Goal: Task Accomplishment & Management: Complete application form

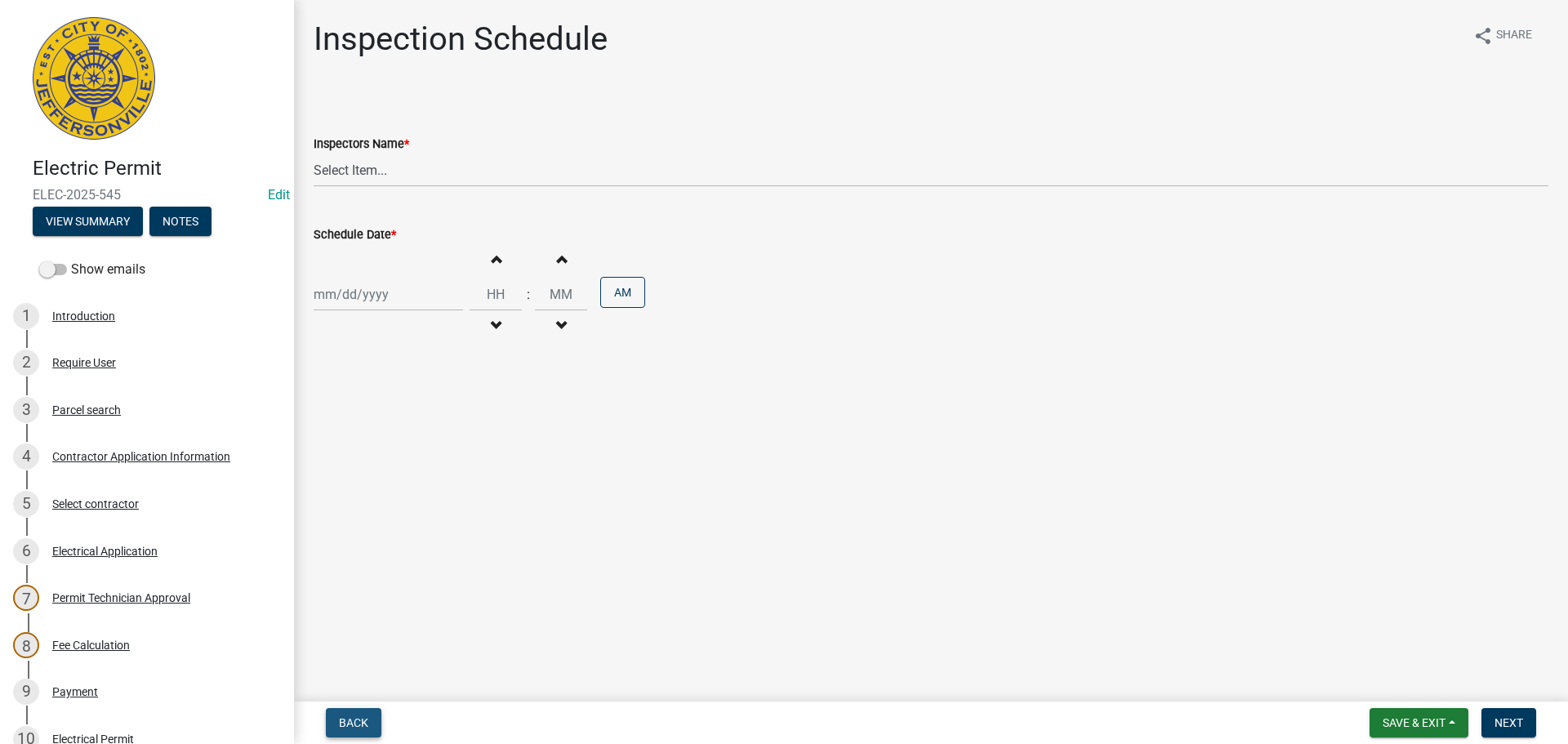
click at [348, 721] on span "Back" at bounding box center [353, 723] width 30 height 13
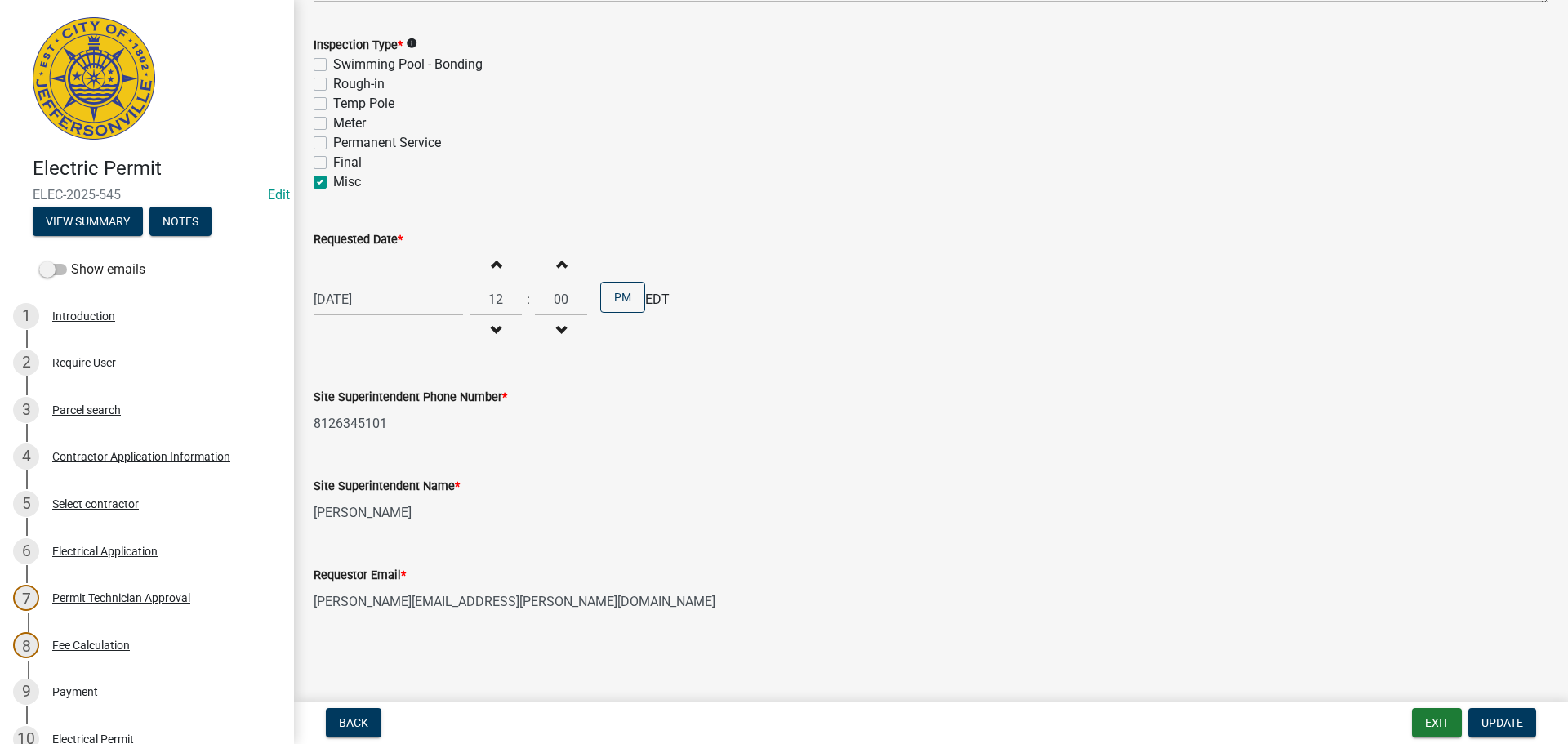
scroll to position [359, 0]
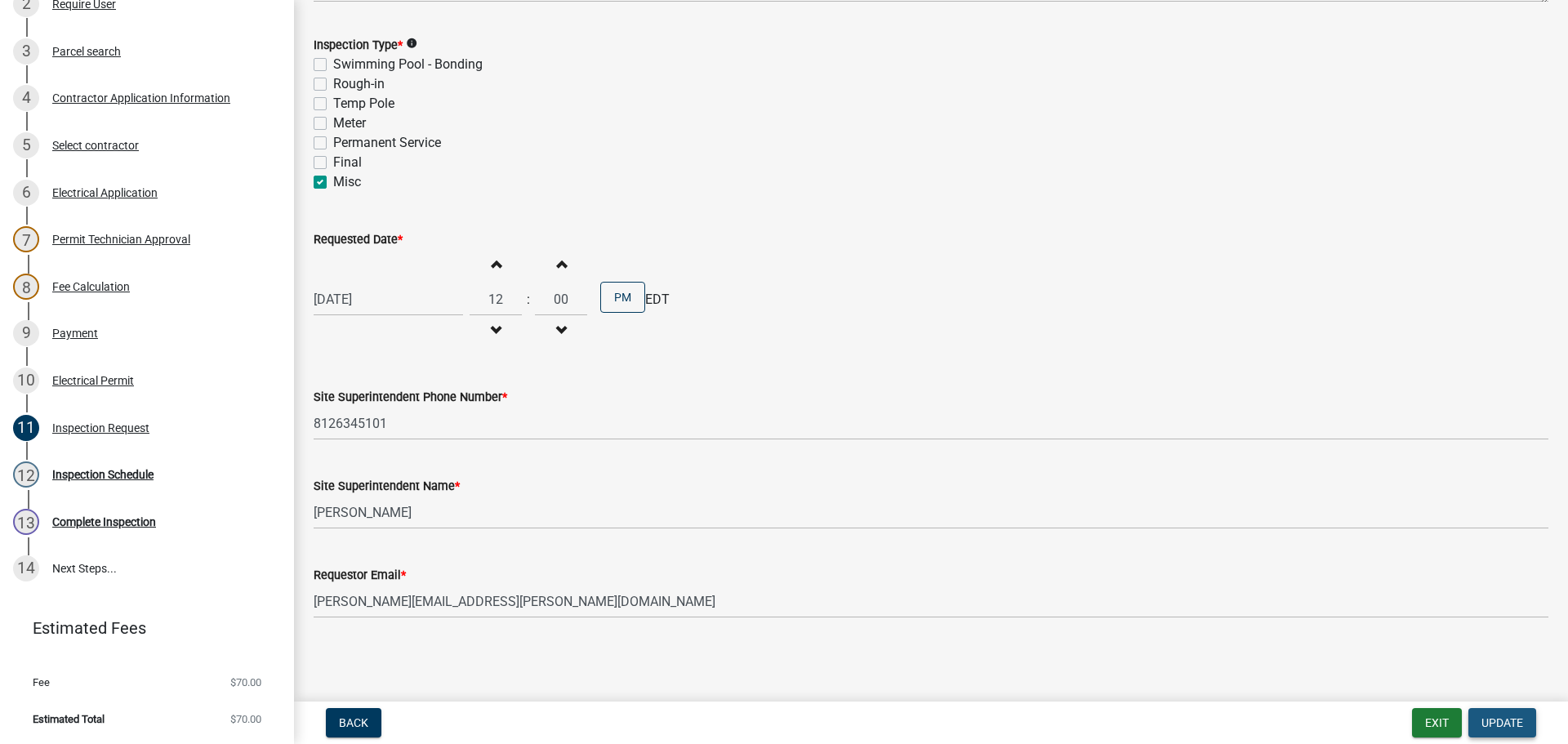
click at [1500, 722] on span "Update" at bounding box center [1501, 723] width 41 height 13
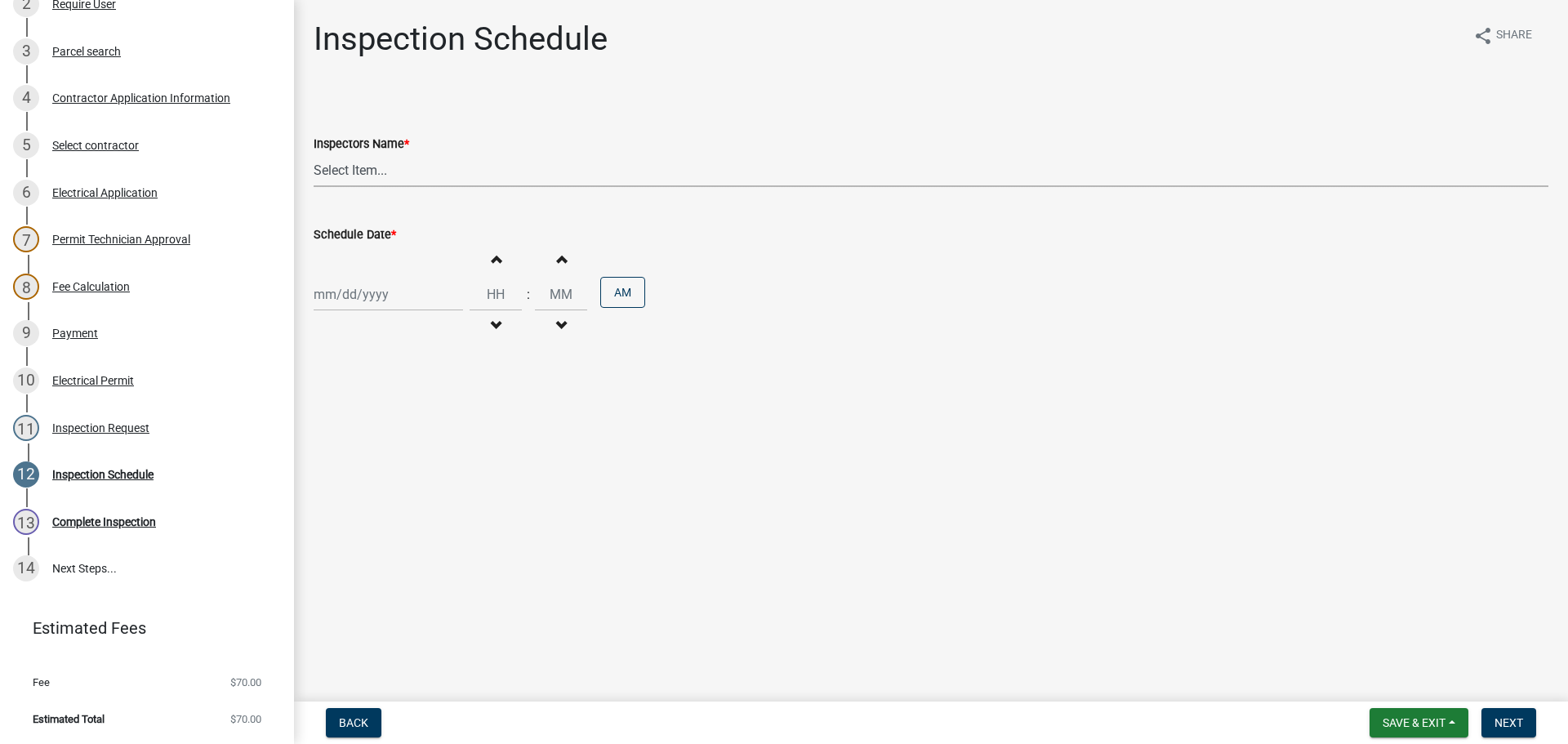
click at [336, 170] on select "Select Item... [PERSON_NAME] ([PERSON_NAME]) [PERSON_NAME] ([PERSON_NAME]) mkru…" at bounding box center [931, 170] width 1235 height 34
select select "36a8b8f0-2ef8-43e9-ae06-718f51af8d36"
click at [314, 154] on select "Select Item... [PERSON_NAME] ([PERSON_NAME]) [PERSON_NAME] ([PERSON_NAME]) mkru…" at bounding box center [931, 170] width 1235 height 34
select select "10"
select select "2025"
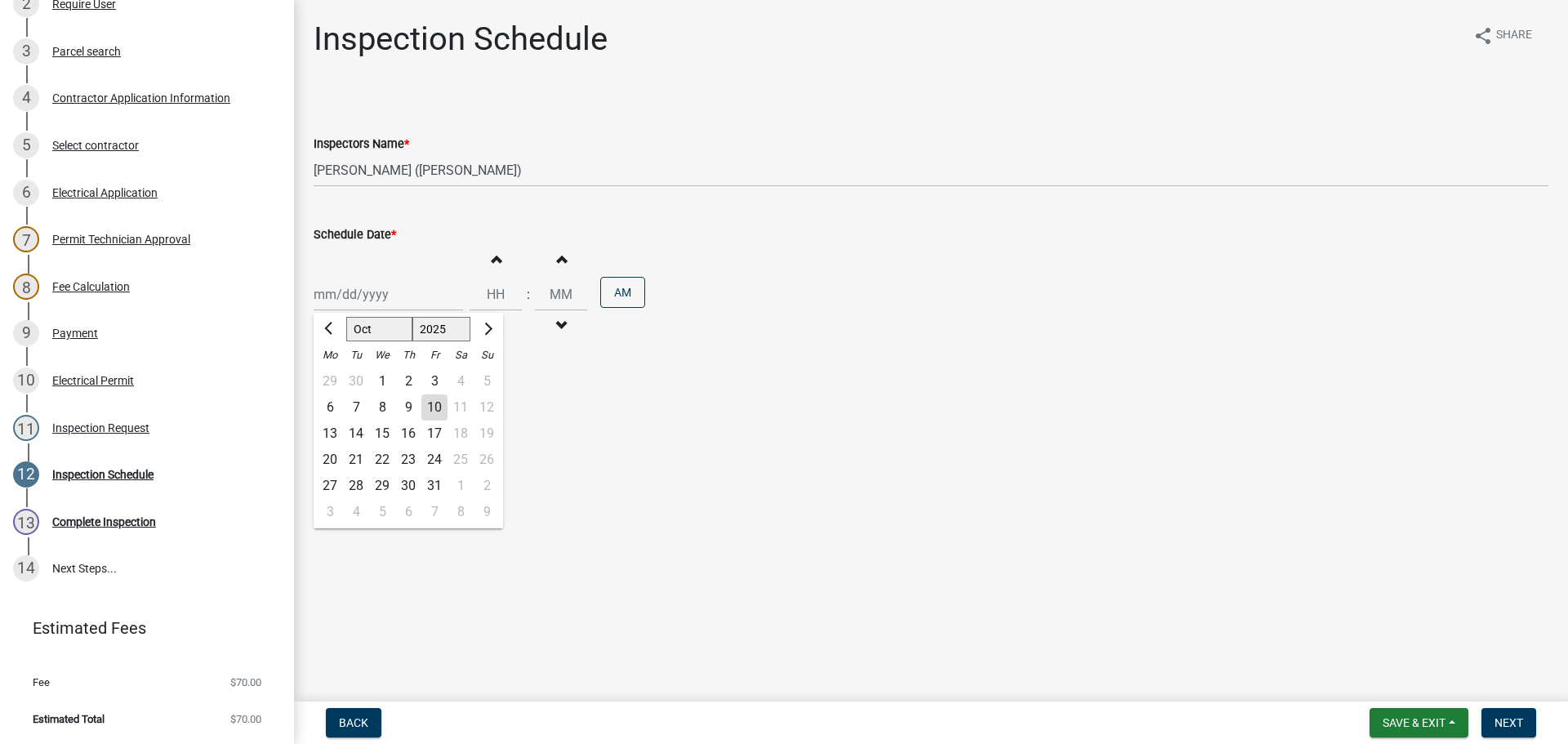
click at [353, 289] on div "[PERSON_NAME] Feb Mar Apr [PERSON_NAME][DATE] Oct Nov [DATE] 1526 1527 1528 152…" at bounding box center [388, 294] width 149 height 34
click at [354, 460] on div "21" at bounding box center [356, 460] width 26 height 26
type input "[DATE]"
click at [1503, 717] on span "Next" at bounding box center [1509, 723] width 29 height 13
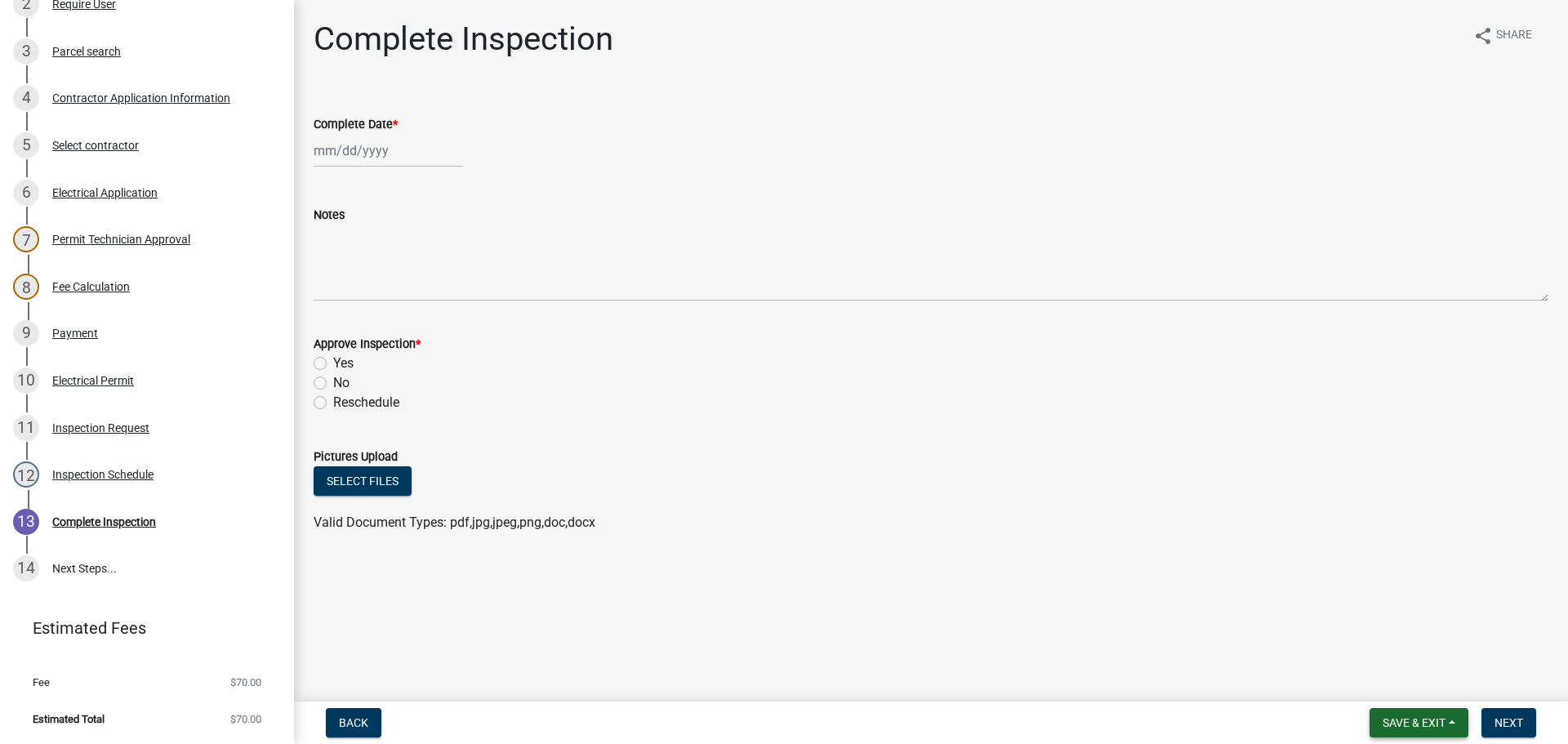
click at [1410, 720] on span "Save & Exit" at bounding box center [1414, 723] width 63 height 13
click at [1385, 683] on button "Save & Exit" at bounding box center [1403, 681] width 131 height 39
